Goal: Information Seeking & Learning: Compare options

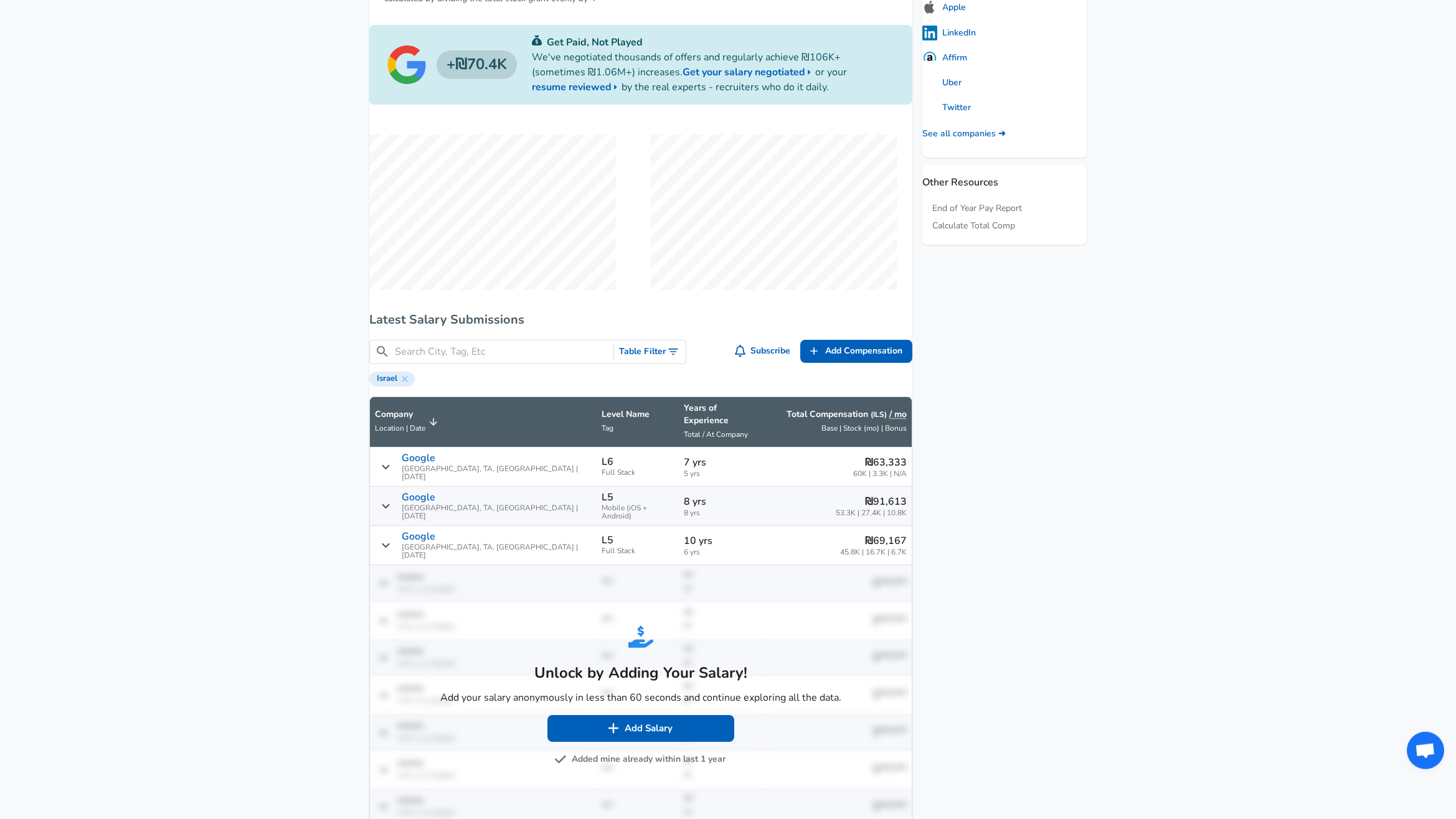
scroll to position [635, 0]
click at [835, 349] on span "Add Compensation" at bounding box center [864, 350] width 77 height 15
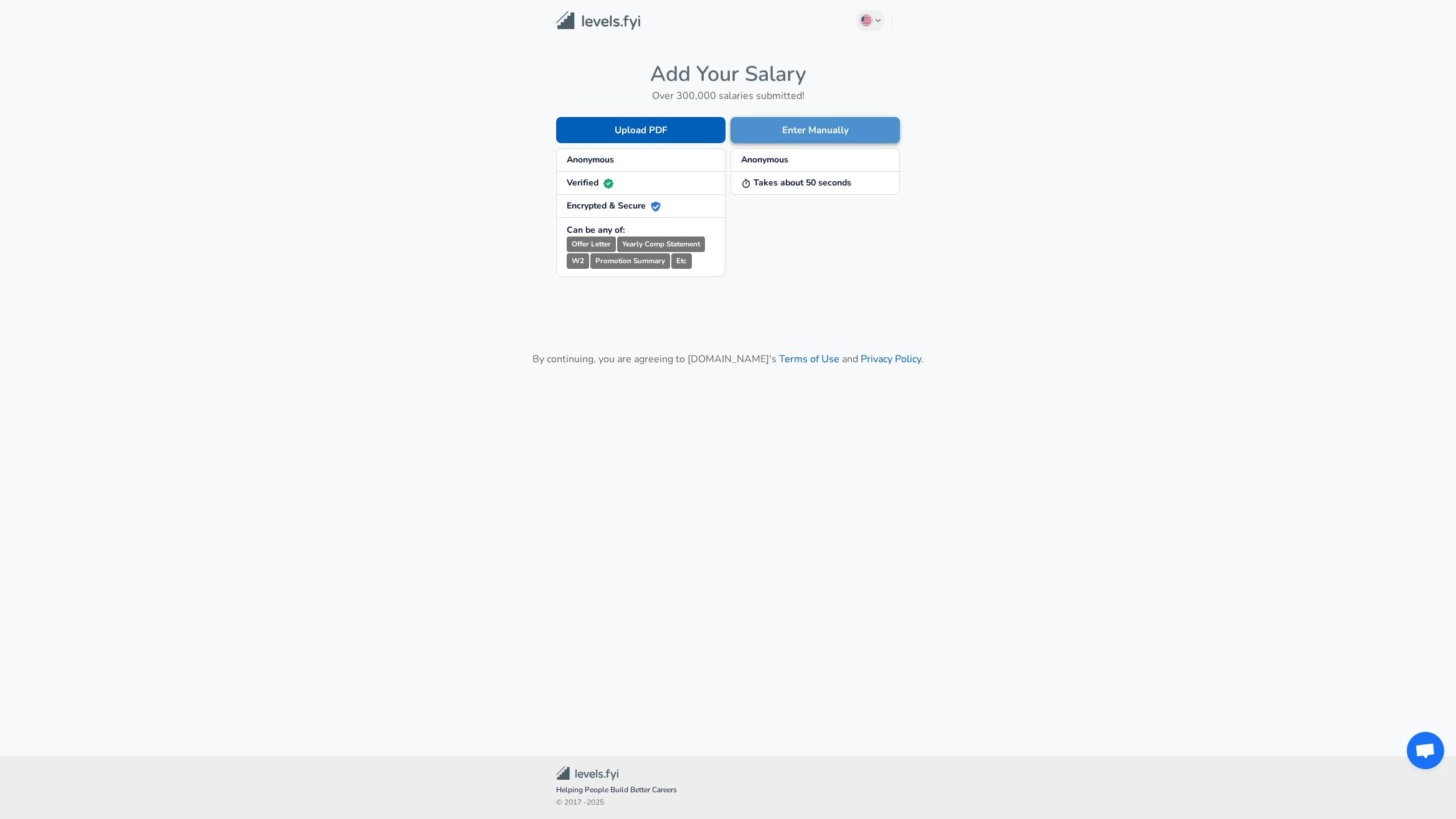
click at [814, 134] on button "Enter Manually" at bounding box center [815, 129] width 170 height 26
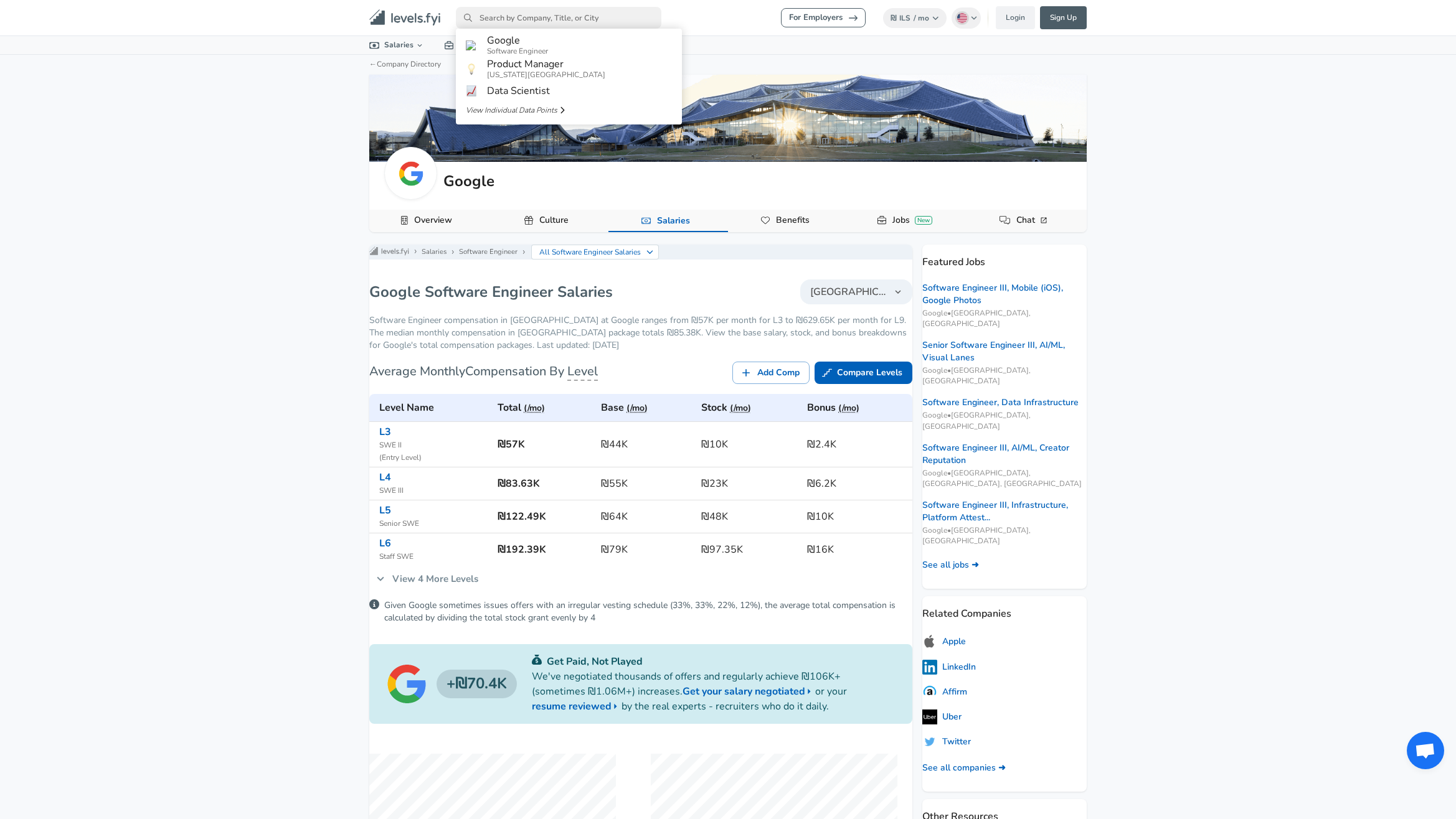
click at [608, 19] on input "primary" at bounding box center [558, 18] width 206 height 22
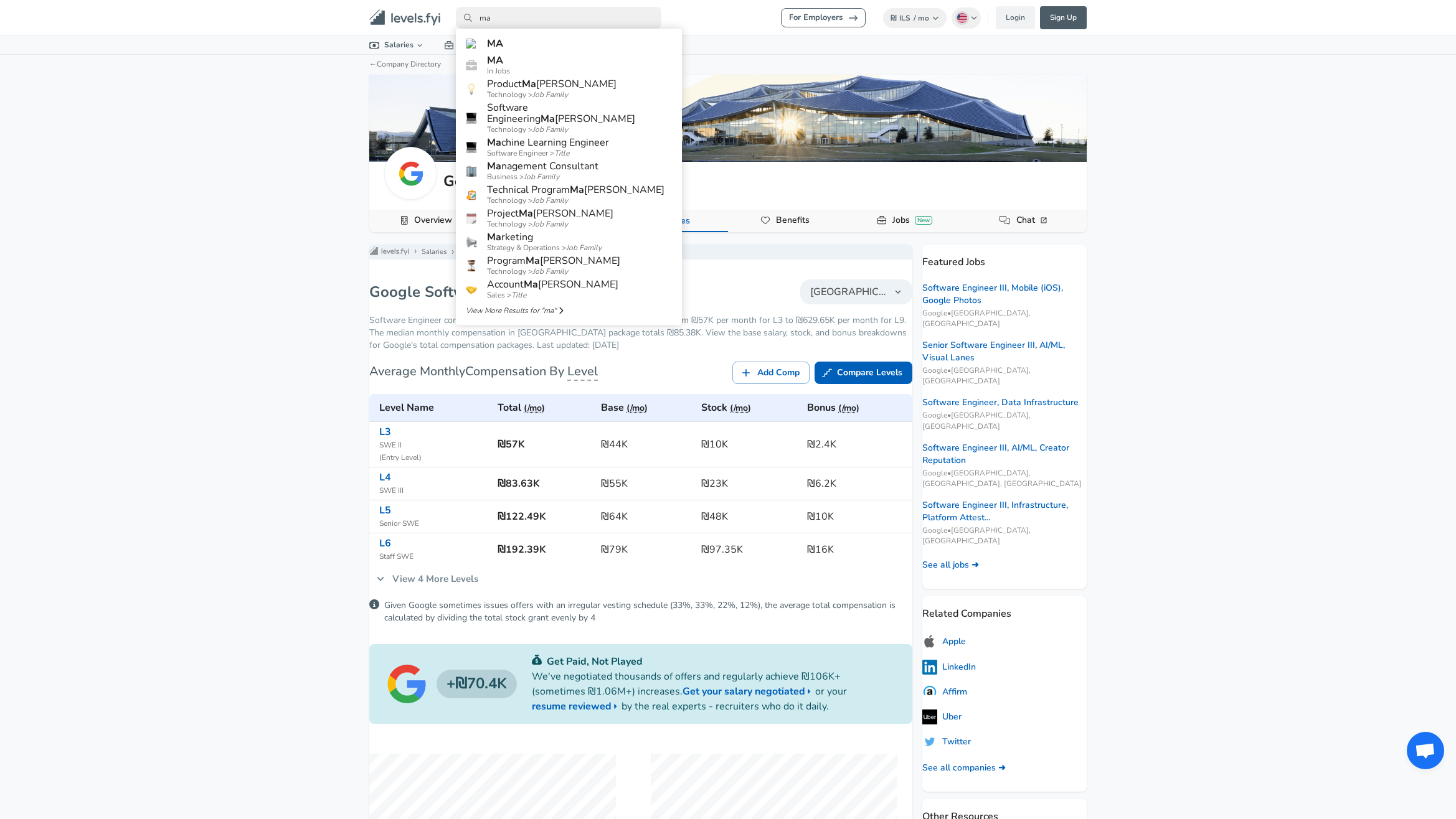
type input "m"
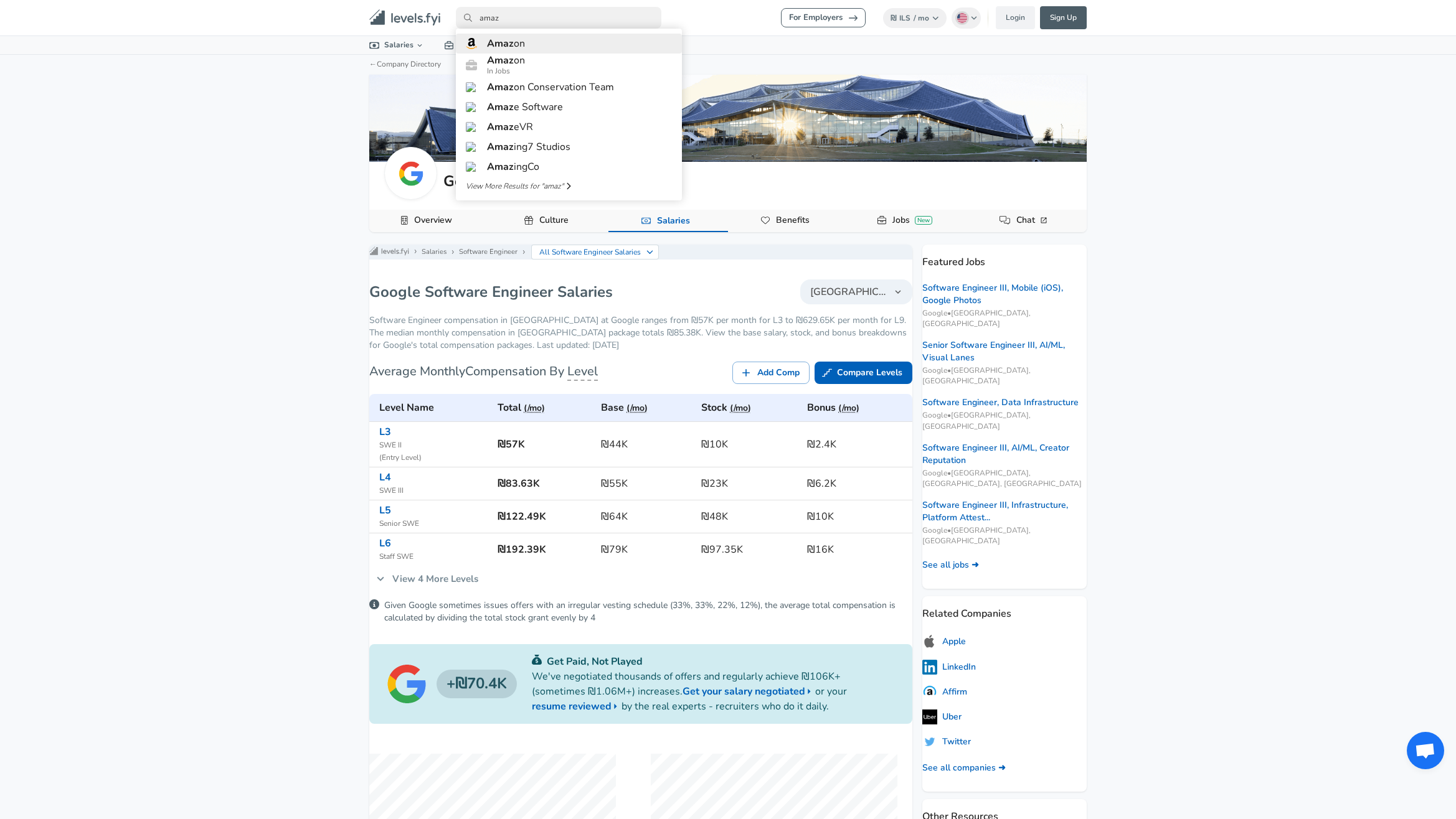
type input "amaz"
click at [550, 52] on link "Amaz on" at bounding box center [569, 43] width 226 height 20
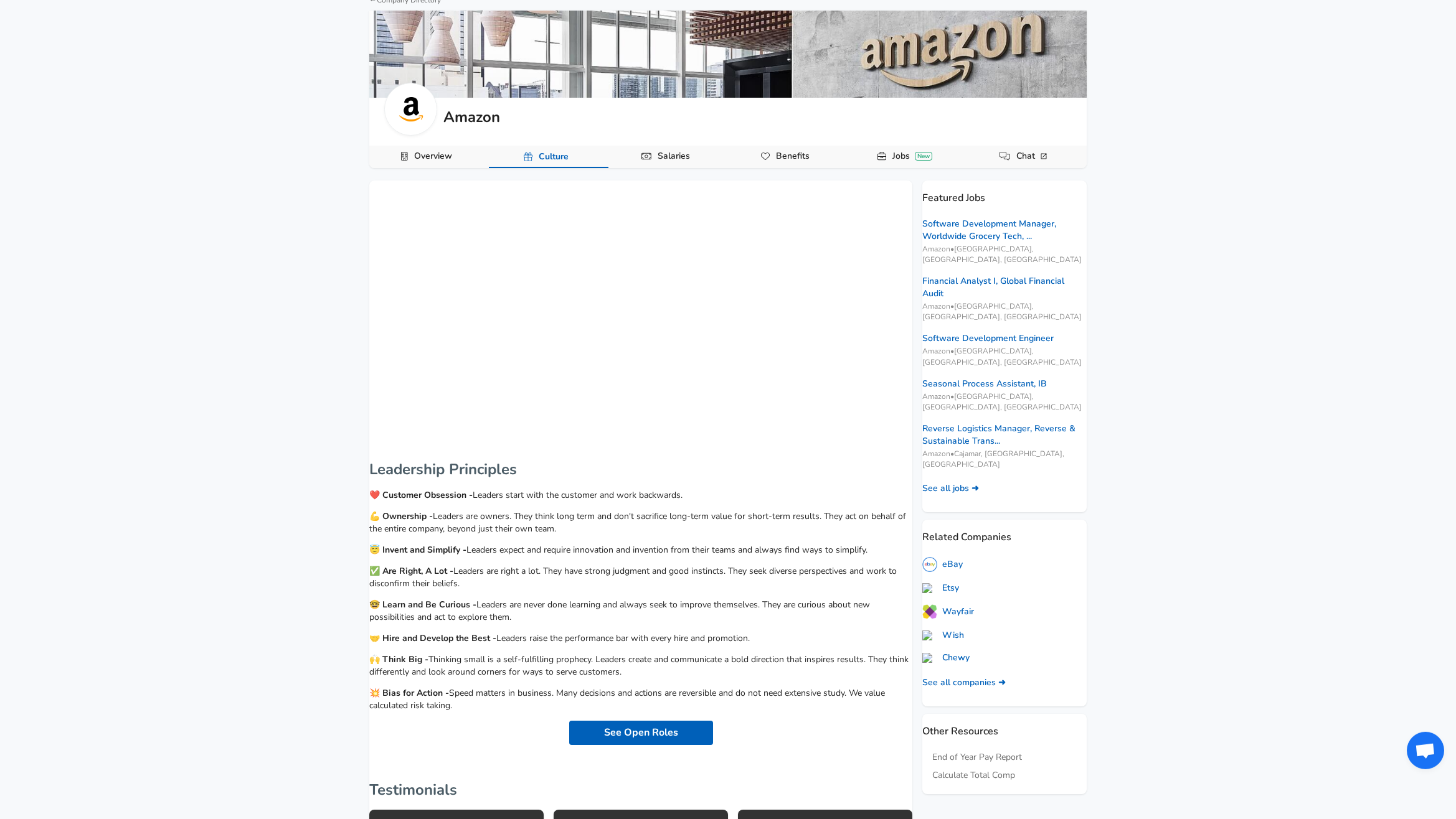
scroll to position [64, 0]
click at [681, 161] on link "Salaries" at bounding box center [674, 157] width 42 height 22
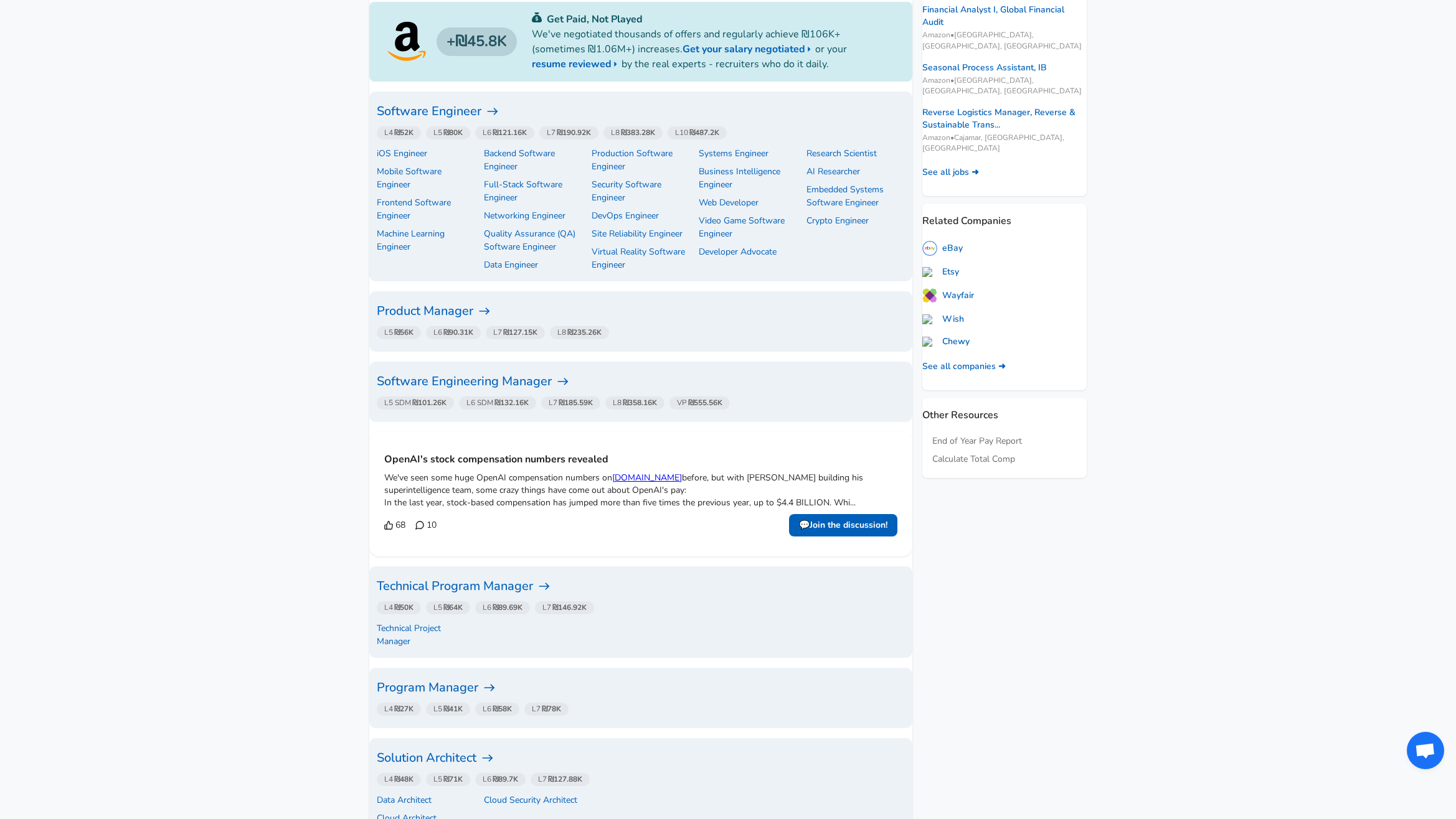
scroll to position [381, 0]
click at [468, 117] on h6 "Software Engineer" at bounding box center [640, 110] width 528 height 20
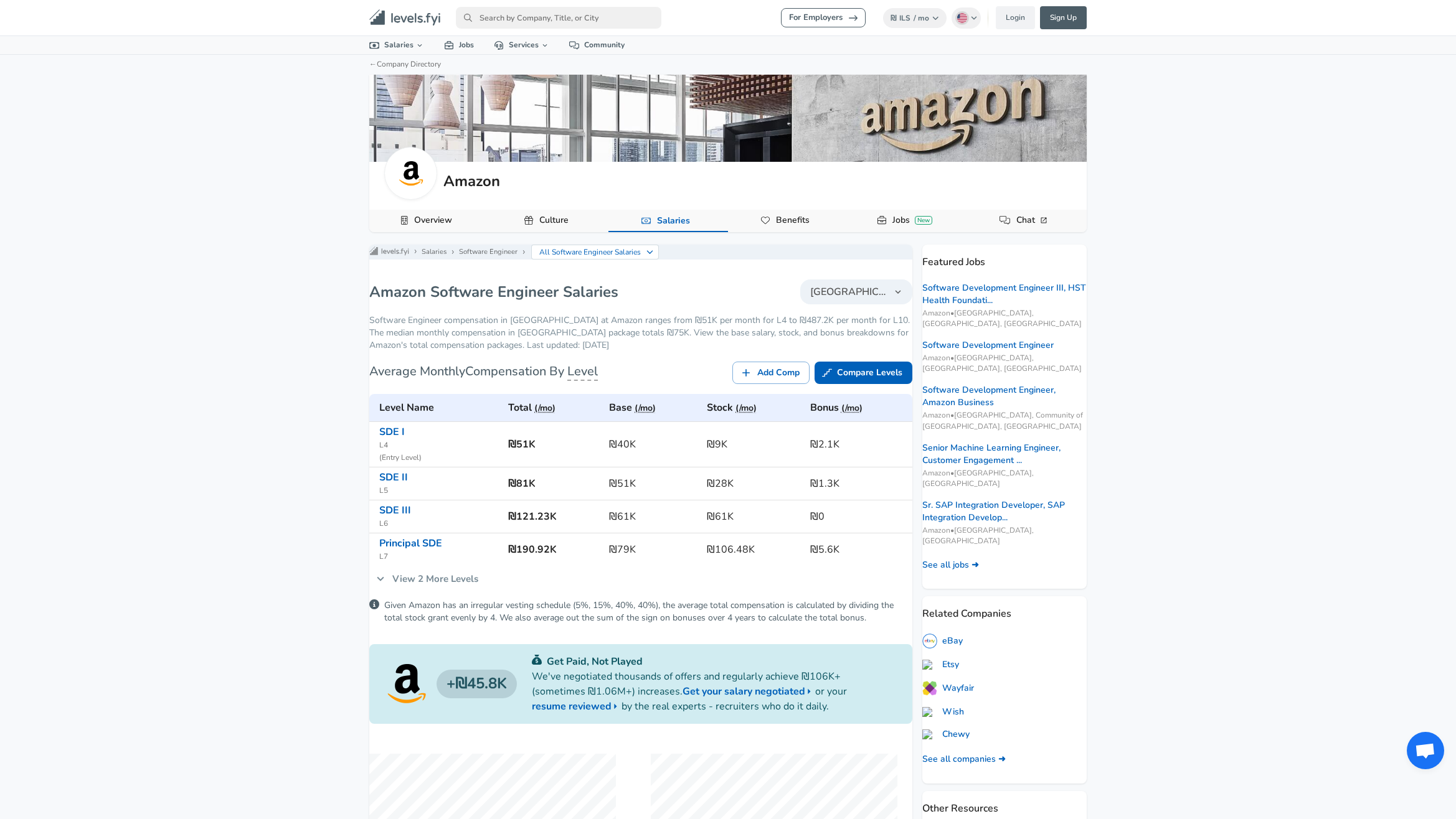
click at [841, 299] on span "[GEOGRAPHIC_DATA]" at bounding box center [849, 292] width 77 height 15
type input "isr"
click at [852, 348] on li "isr" at bounding box center [862, 334] width 155 height 30
click at [848, 354] on link "Israel" at bounding box center [862, 360] width 155 height 19
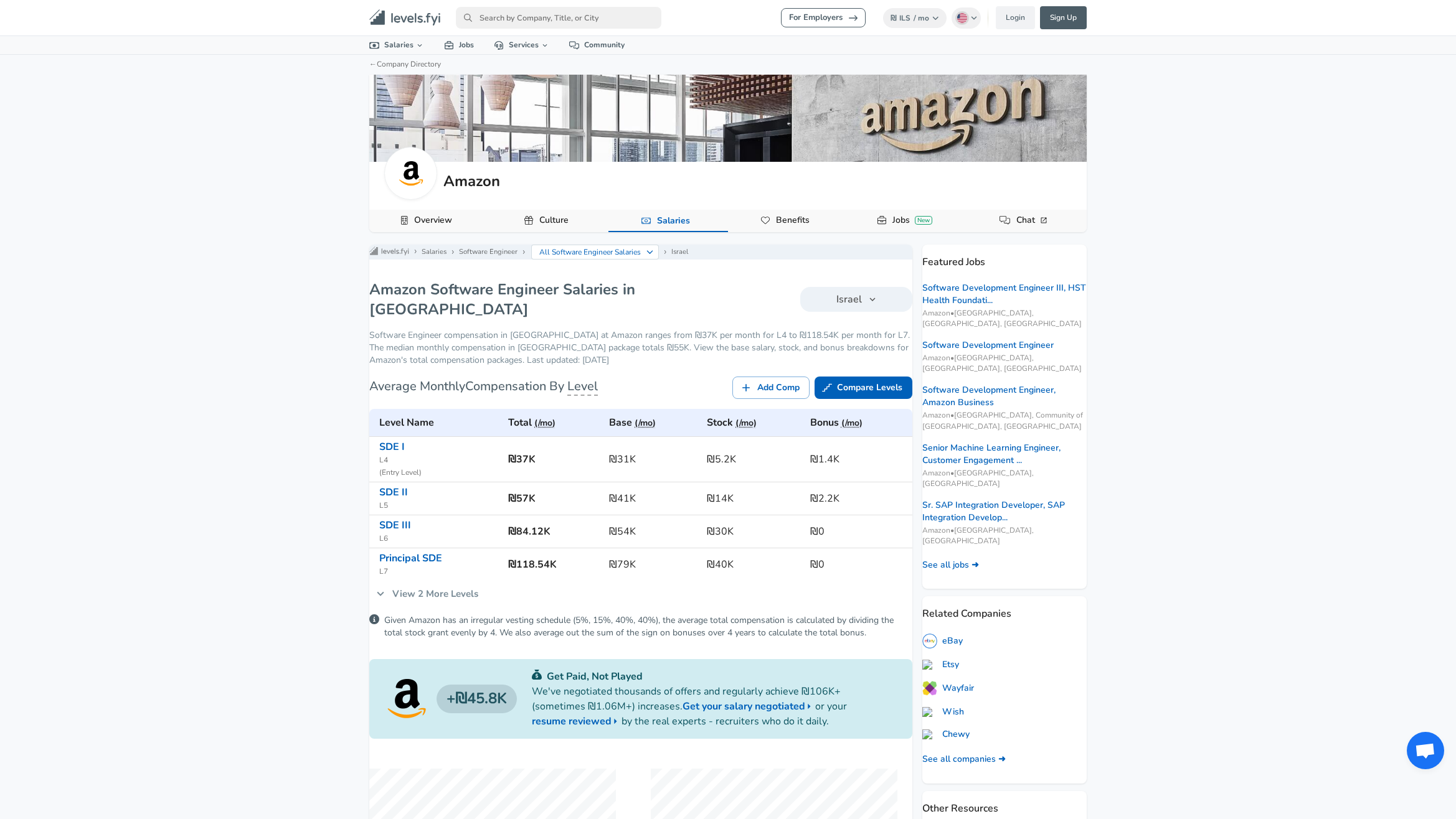
click at [1312, 230] on div "For Employers ₪ ILS / mo Change English ([GEOGRAPHIC_DATA]) Change Login Sign U…" at bounding box center [728, 410] width 1456 height 819
click at [527, 451] on h6 "₪37K" at bounding box center [553, 459] width 91 height 17
click at [528, 451] on h6 "₪37K" at bounding box center [553, 459] width 91 height 17
click at [616, 21] on input "primary" at bounding box center [558, 18] width 206 height 22
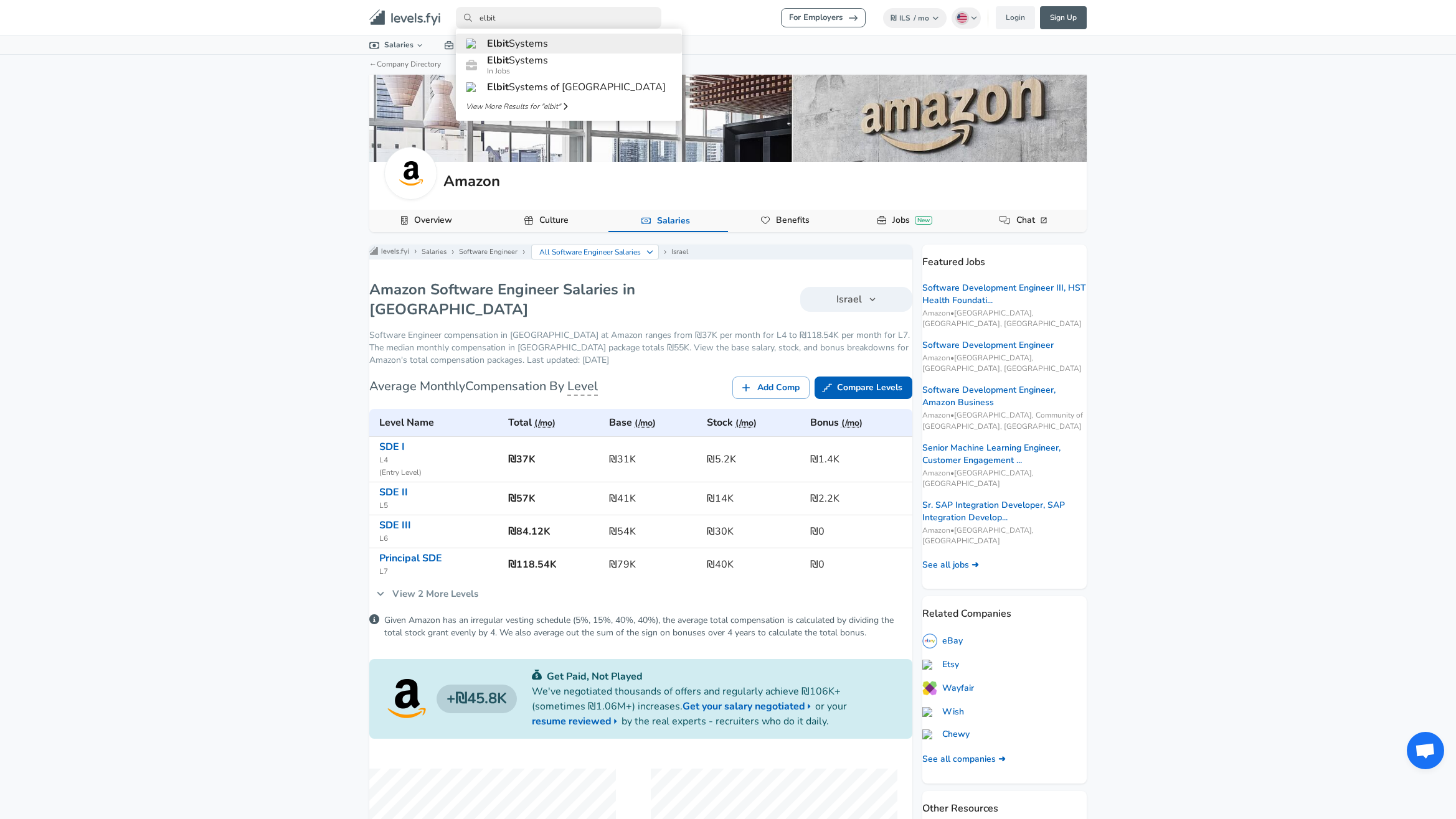
type input "elbit"
click at [484, 49] on link "Elbit Systems" at bounding box center [569, 43] width 226 height 20
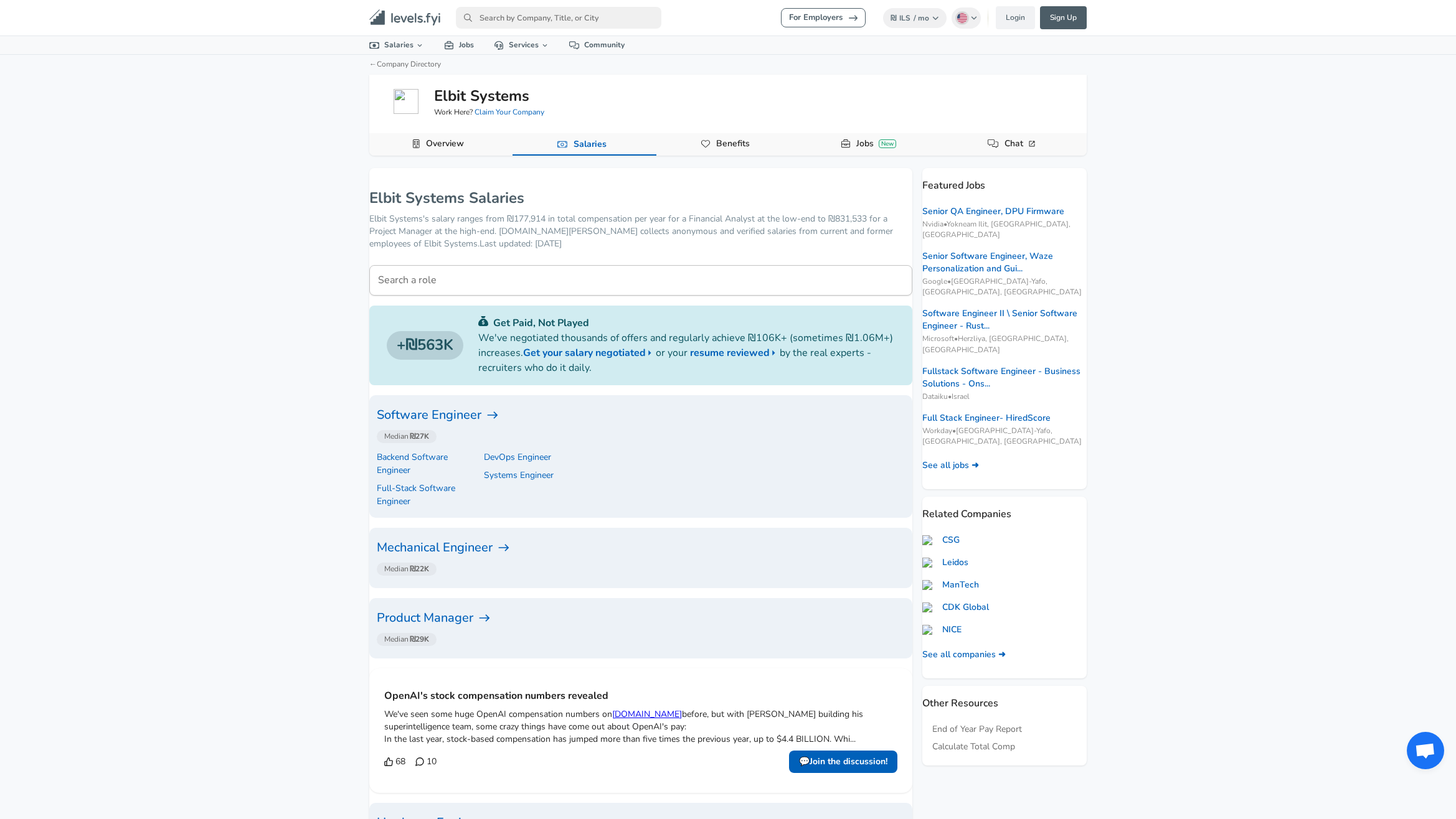
click at [496, 410] on h6 "Software Engineer" at bounding box center [640, 415] width 528 height 20
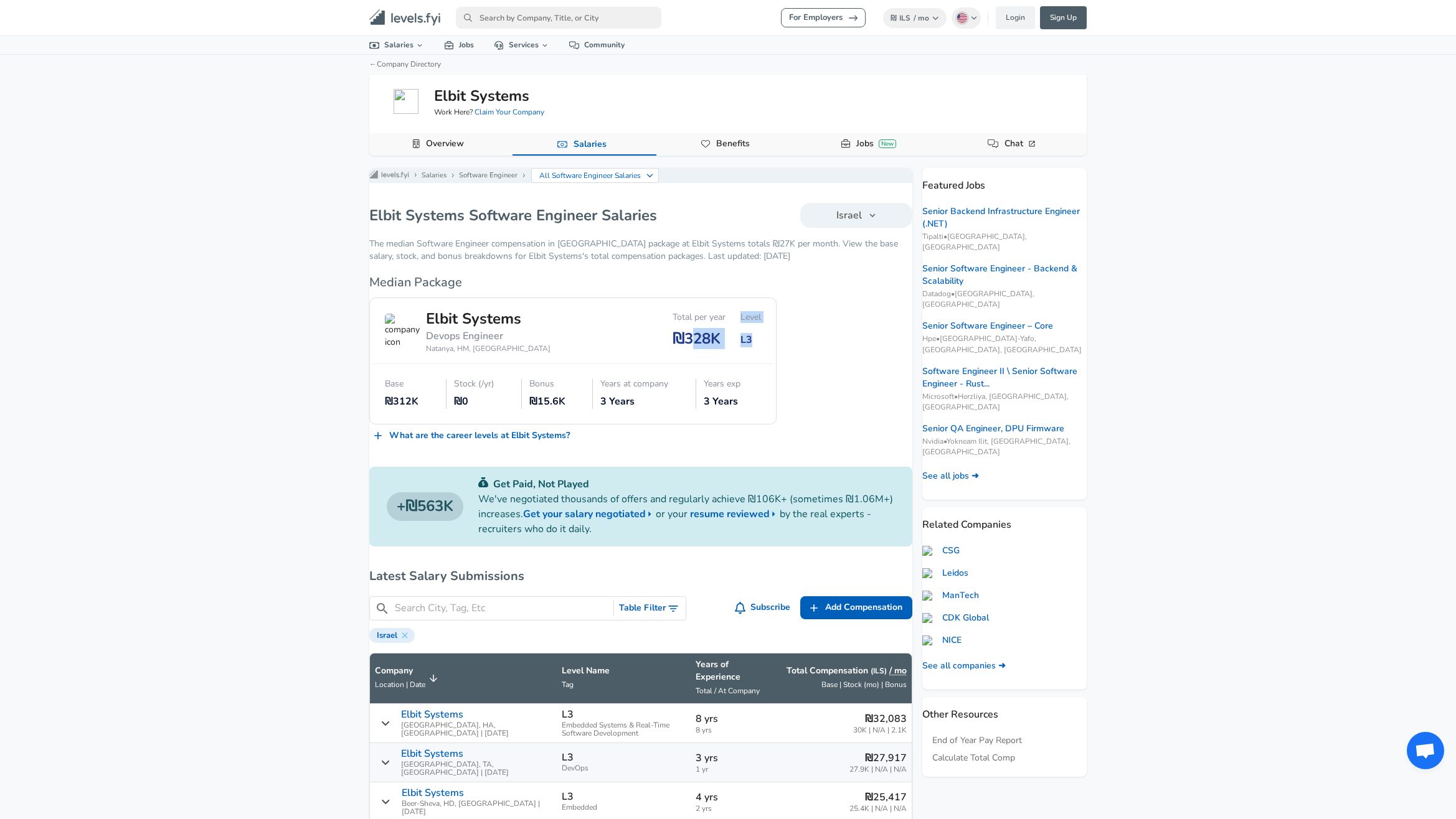
drag, startPoint x: 688, startPoint y: 348, endPoint x: 787, endPoint y: 360, distance: 99.7
drag, startPoint x: 708, startPoint y: 341, endPoint x: 754, endPoint y: 340, distance: 46.0
click at [752, 340] on div "Total per year ₪328K Level L3" at bounding box center [709, 323] width 103 height 52
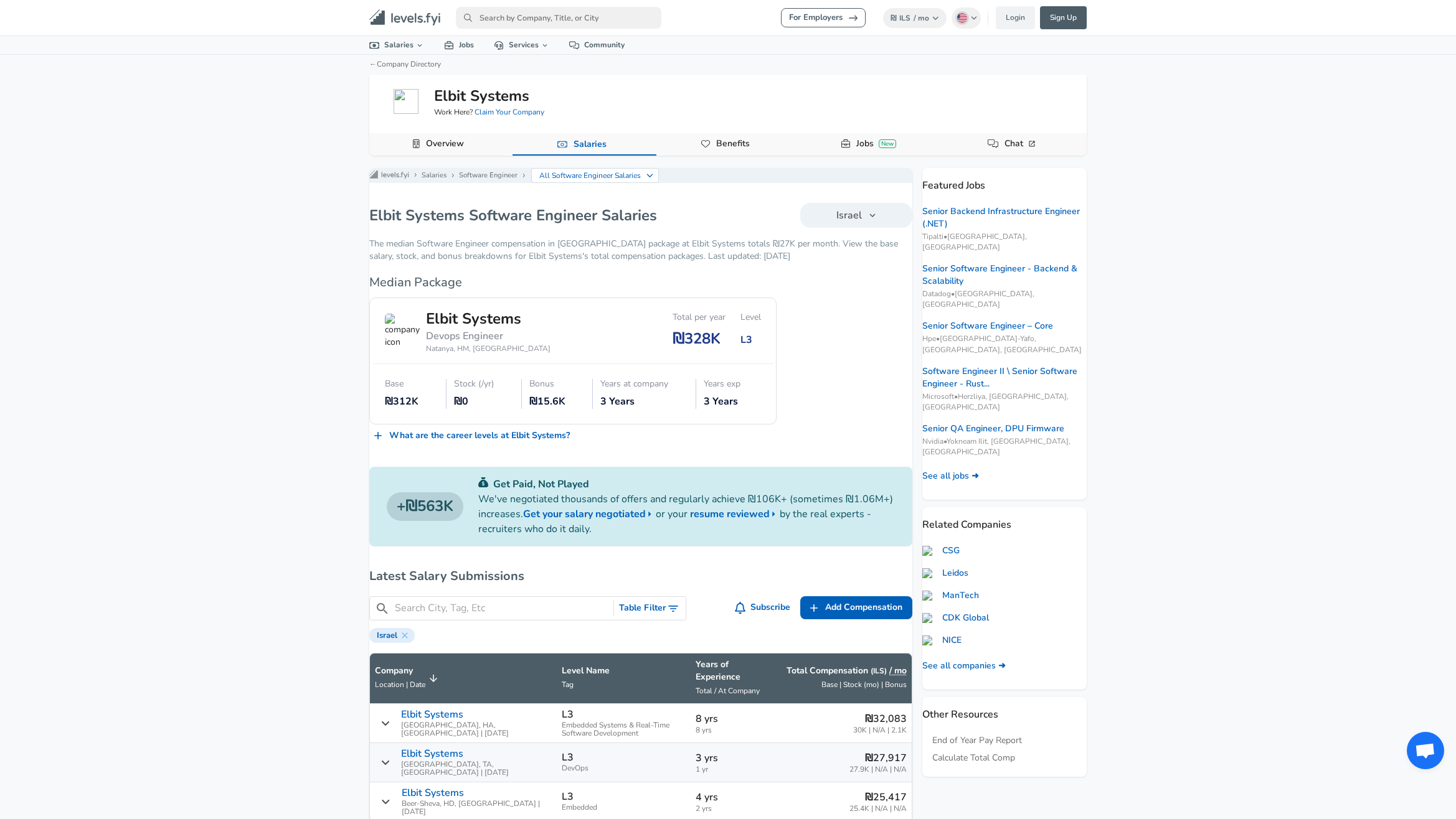
click at [754, 340] on div "Elbit Systems Devops Engineer [PERSON_NAME], HM, [GEOGRAPHIC_DATA] Total per ye…" at bounding box center [573, 330] width 406 height 66
click at [640, 390] on div "Years at company" at bounding box center [644, 384] width 88 height 11
click at [545, 409] on div "₪15.6K" at bounding box center [557, 402] width 57 height 14
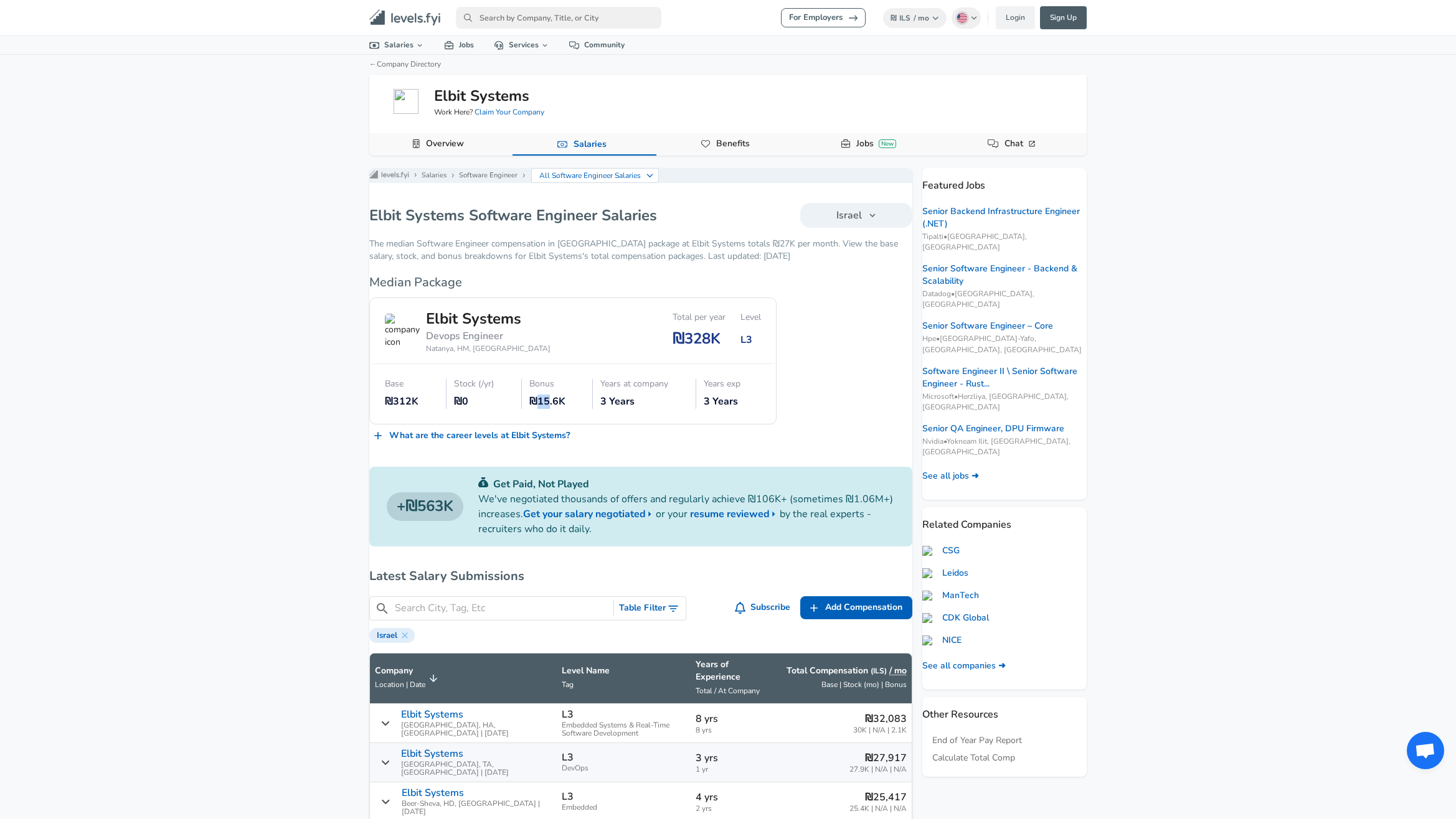
click at [545, 409] on div "₪15.6K" at bounding box center [557, 402] width 57 height 14
click at [461, 393] on div "Stock (/yr) ₪0" at bounding box center [484, 394] width 75 height 45
click at [410, 407] on div "₪312K" at bounding box center [411, 402] width 54 height 14
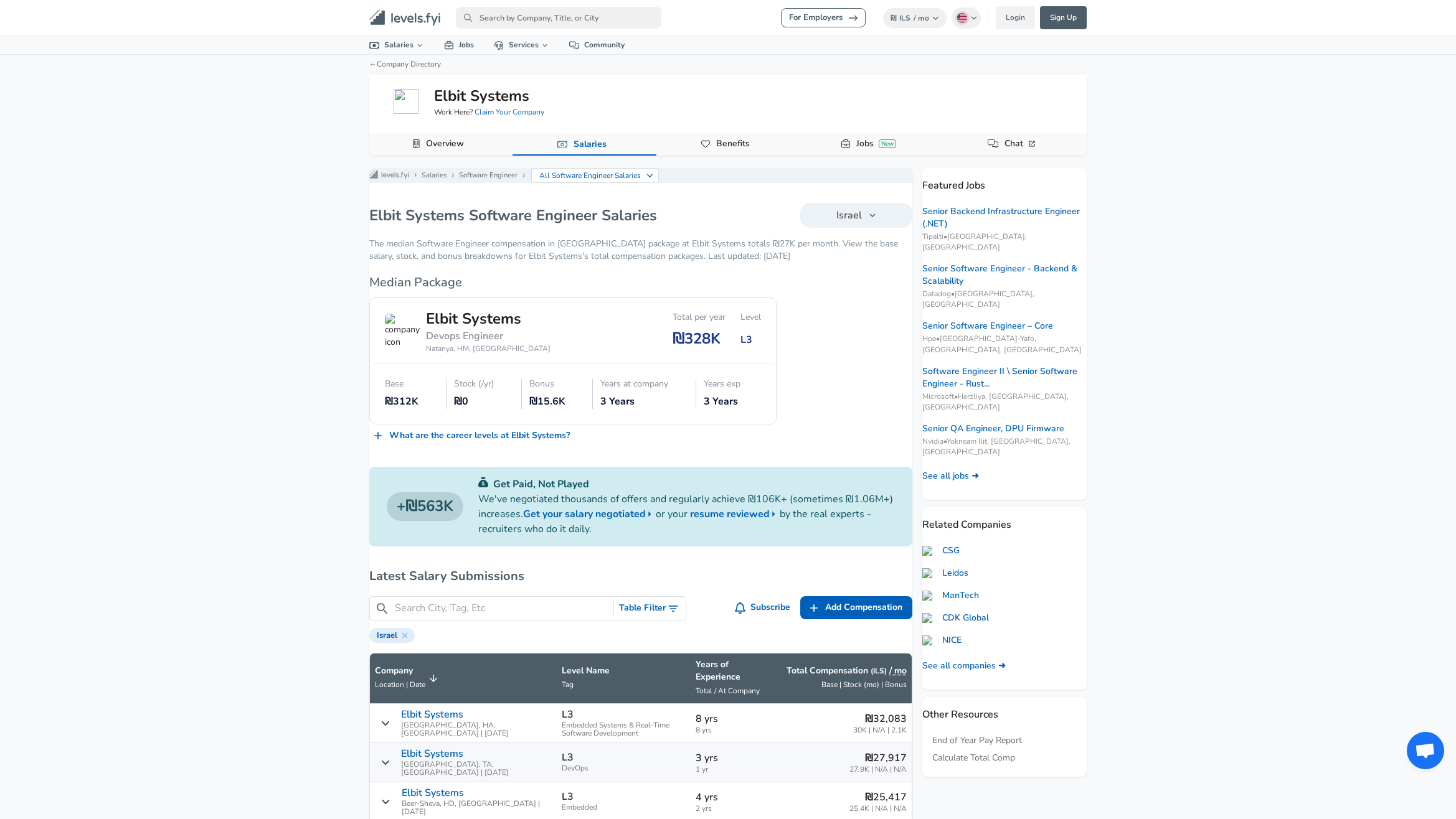
click at [325, 415] on div "For Employers ₪ ILS / mo Change English ([GEOGRAPHIC_DATA]) Change Login Sign U…" at bounding box center [728, 410] width 1456 height 819
click at [633, 183] on ul "Levels FYI Logo Salaries Software Engineer All Software Engineer Salaries" at bounding box center [640, 175] width 573 height 15
click at [641, 181] on p "All Software Engineer Salaries" at bounding box center [590, 175] width 102 height 11
click at [666, 181] on p "All Software Engineer Salaries" at bounding box center [620, 175] width 162 height 11
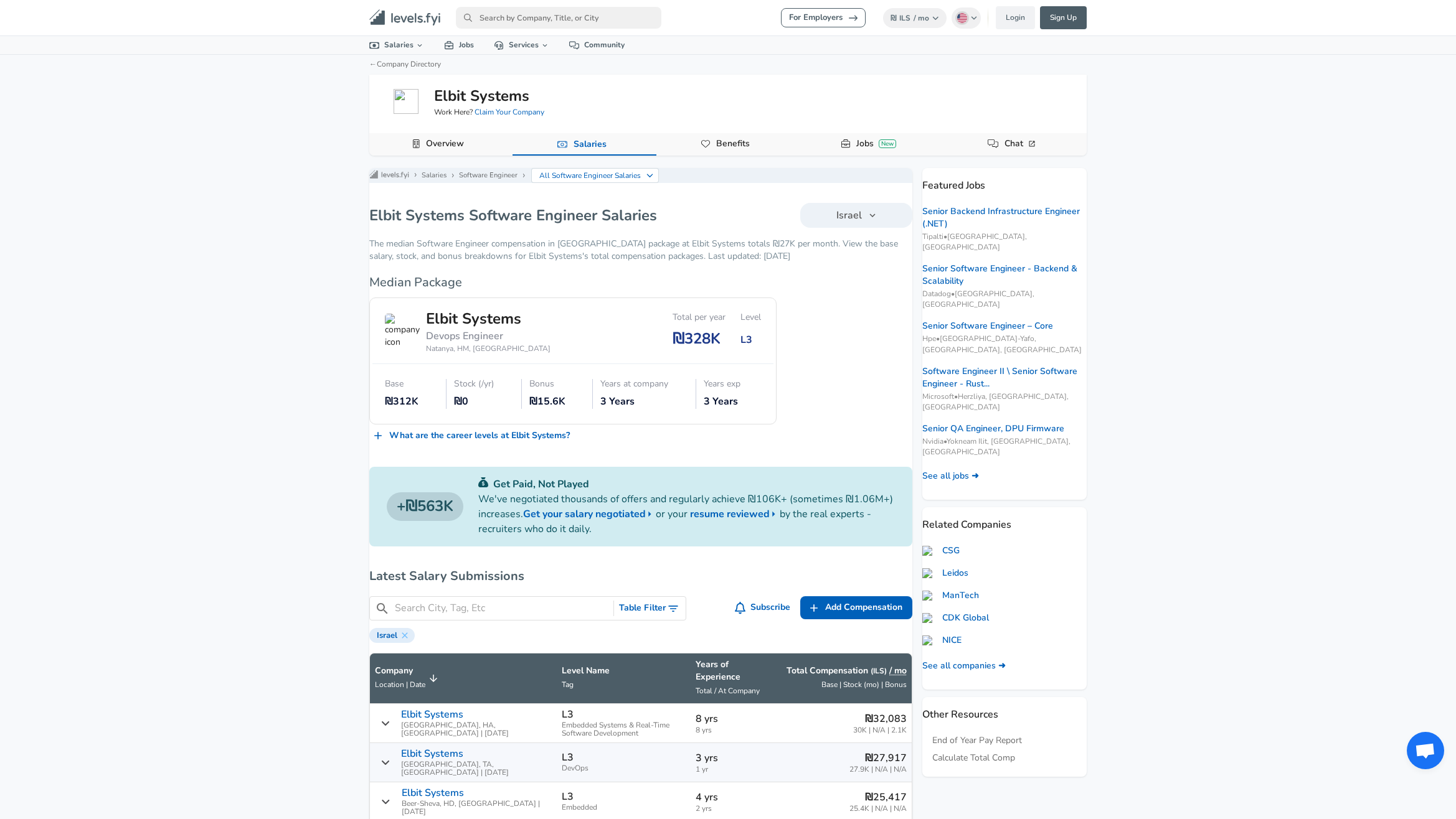
click at [846, 226] on button "Israel" at bounding box center [856, 216] width 112 height 25
click at [856, 254] on input at bounding box center [862, 257] width 155 height 23
click at [322, 349] on div at bounding box center [728, 410] width 1456 height 819
click at [925, 30] on nav "For Employers ₪ ILS / mo Change English ([GEOGRAPHIC_DATA]) Change Login Sign U…" at bounding box center [728, 18] width 747 height 25
click at [1190, 269] on div "For Employers ₪ ILS / mo Change English ([GEOGRAPHIC_DATA]) Change Login Sign U…" at bounding box center [728, 410] width 1456 height 819
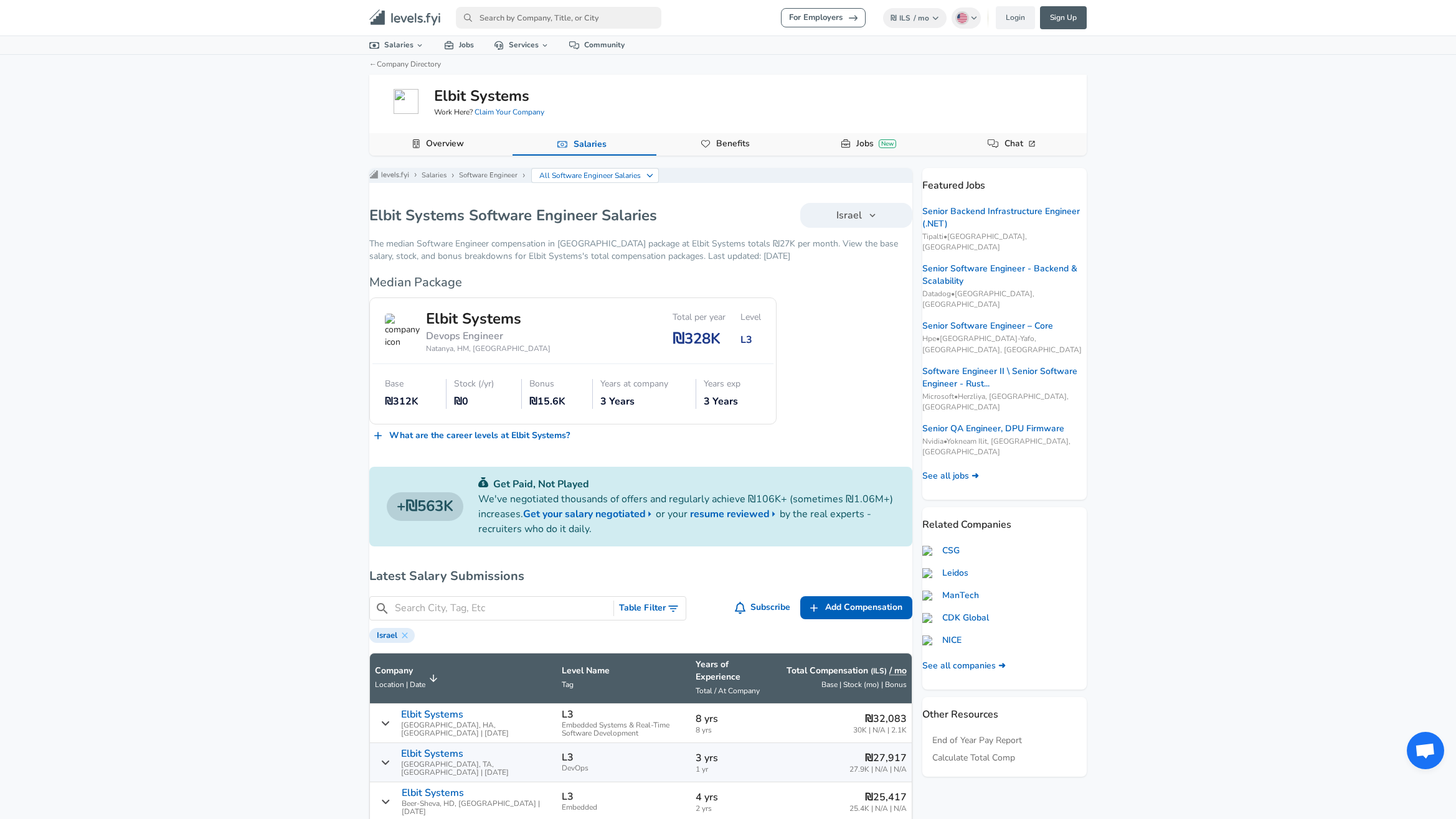
click at [1239, 334] on div "For Employers ₪ ILS / mo Change English ([GEOGRAPHIC_DATA]) Change Login Sign U…" at bounding box center [728, 410] width 1456 height 819
